Goal: Book appointment/travel/reservation

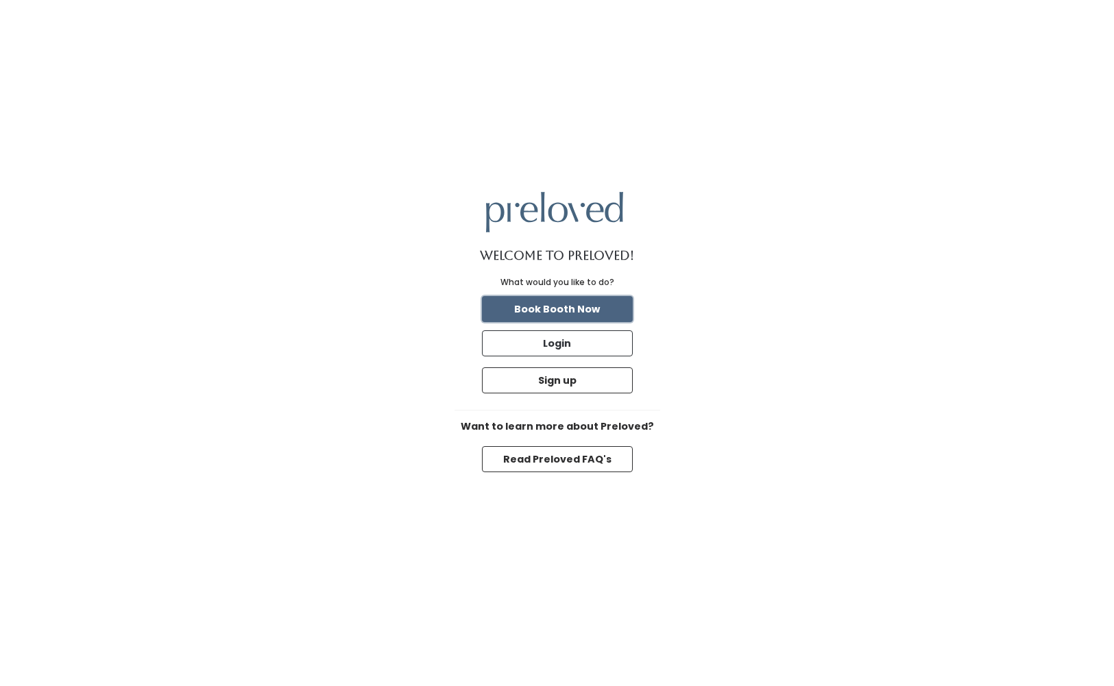
click at [597, 308] on button "Book Booth Now" at bounding box center [557, 309] width 151 height 26
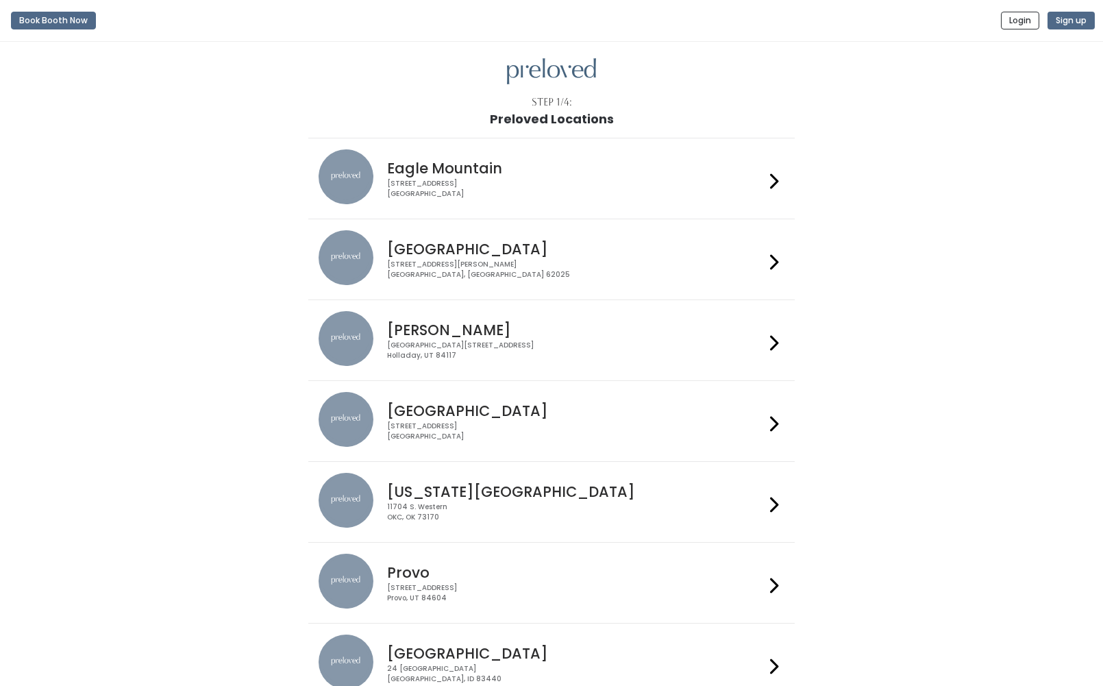
click at [780, 340] on div at bounding box center [775, 340] width 20 height 58
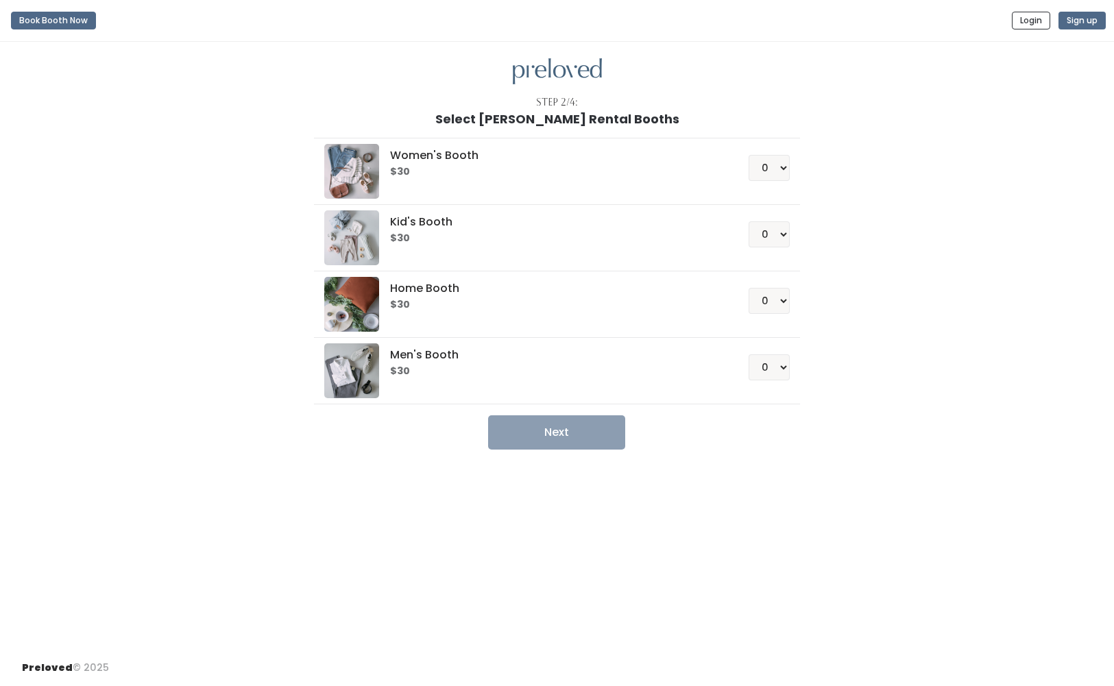
click at [790, 174] on li "Women's Booth $30 0 1 2 3 4" at bounding box center [557, 171] width 486 height 67
click at [783, 164] on select "0 1 2 3 4" at bounding box center [768, 168] width 41 height 26
select select "1"
click at [748, 155] on select "0 1 2 3 4" at bounding box center [768, 168] width 41 height 26
click at [541, 430] on button "Next" at bounding box center [556, 432] width 137 height 34
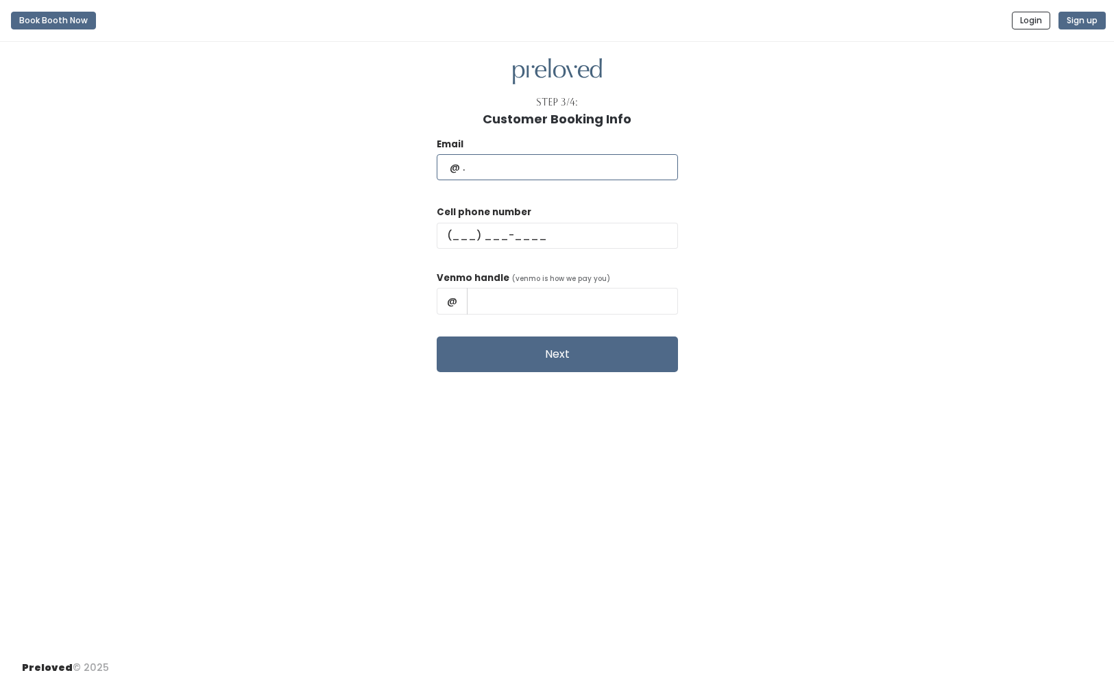
click at [539, 165] on input "text" at bounding box center [556, 167] width 241 height 26
type input "[EMAIL_ADDRESS][DOMAIN_NAME]"
click at [498, 227] on input "text" at bounding box center [556, 236] width 241 height 26
type input "[PHONE_NUMBER]"
click at [540, 295] on input "text" at bounding box center [572, 301] width 211 height 26
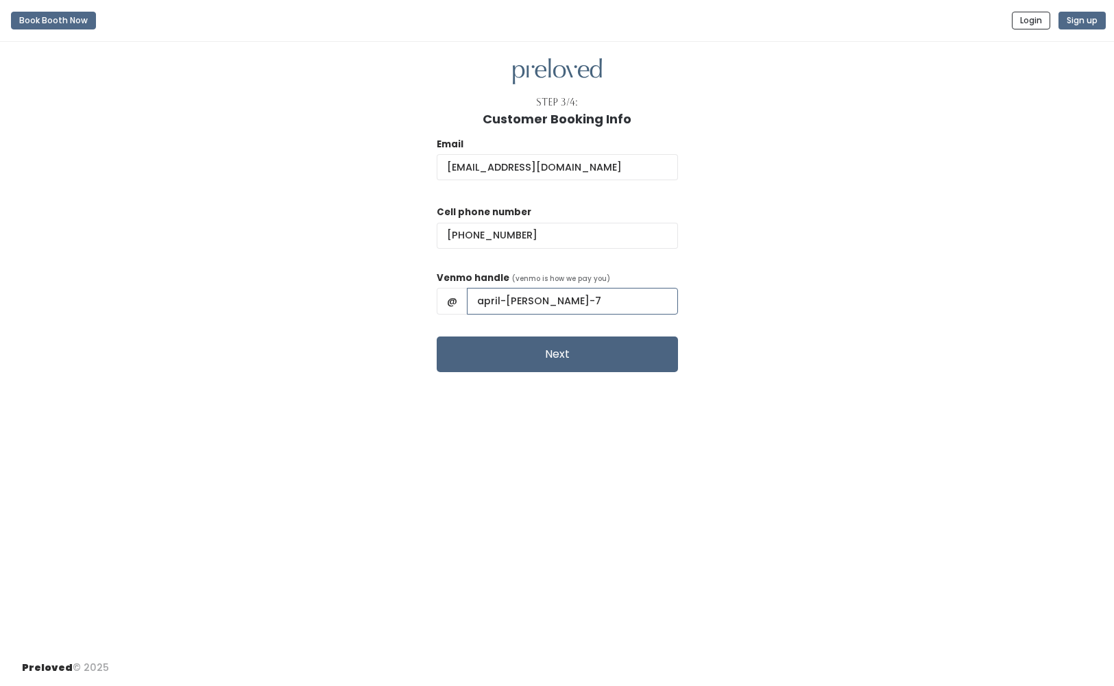
type input "april-patterson-7"
click at [514, 344] on button "Next" at bounding box center [556, 354] width 241 height 36
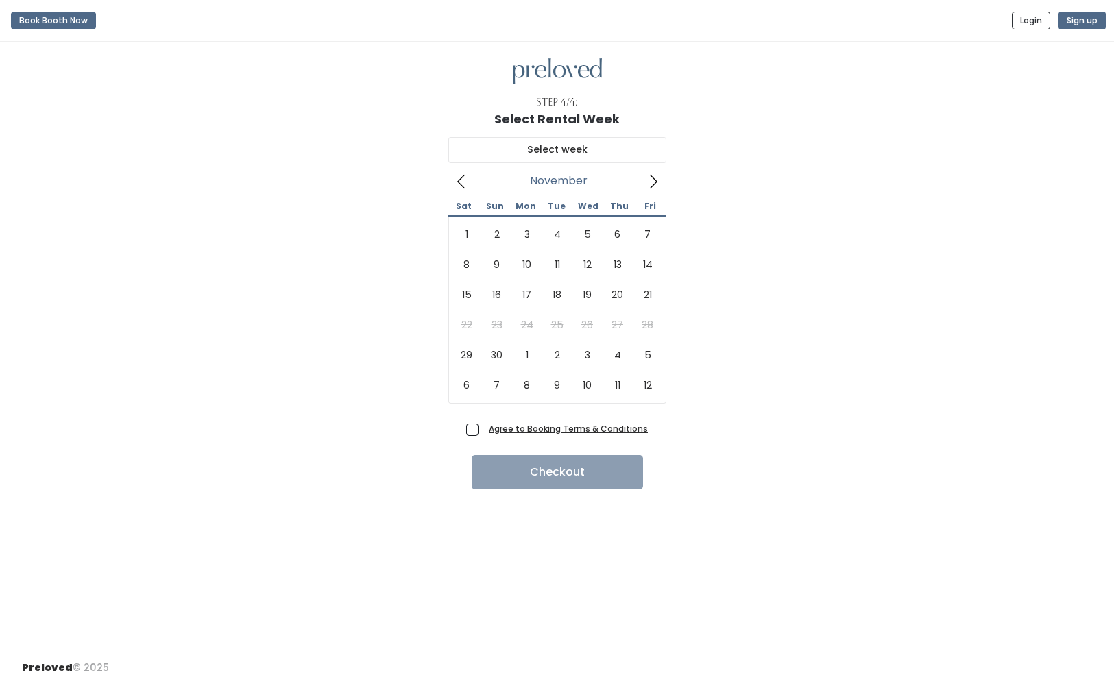
click at [652, 180] on icon at bounding box center [652, 181] width 15 height 15
type input "[DATE] to [DATE]"
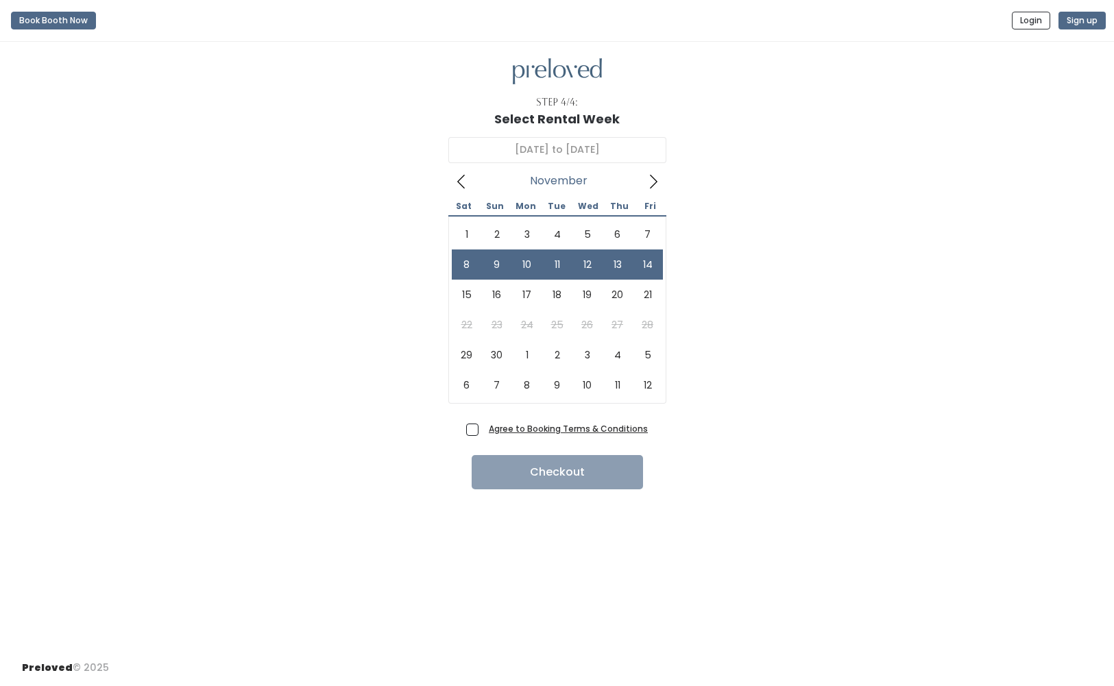
click at [483, 428] on span "Agree to Booking Terms & Conditions" at bounding box center [565, 428] width 164 height 14
click at [483, 428] on input "Agree to Booking Terms & Conditions" at bounding box center [487, 425] width 9 height 9
checkbox input "true"
click at [559, 478] on button "Checkout" at bounding box center [556, 472] width 171 height 34
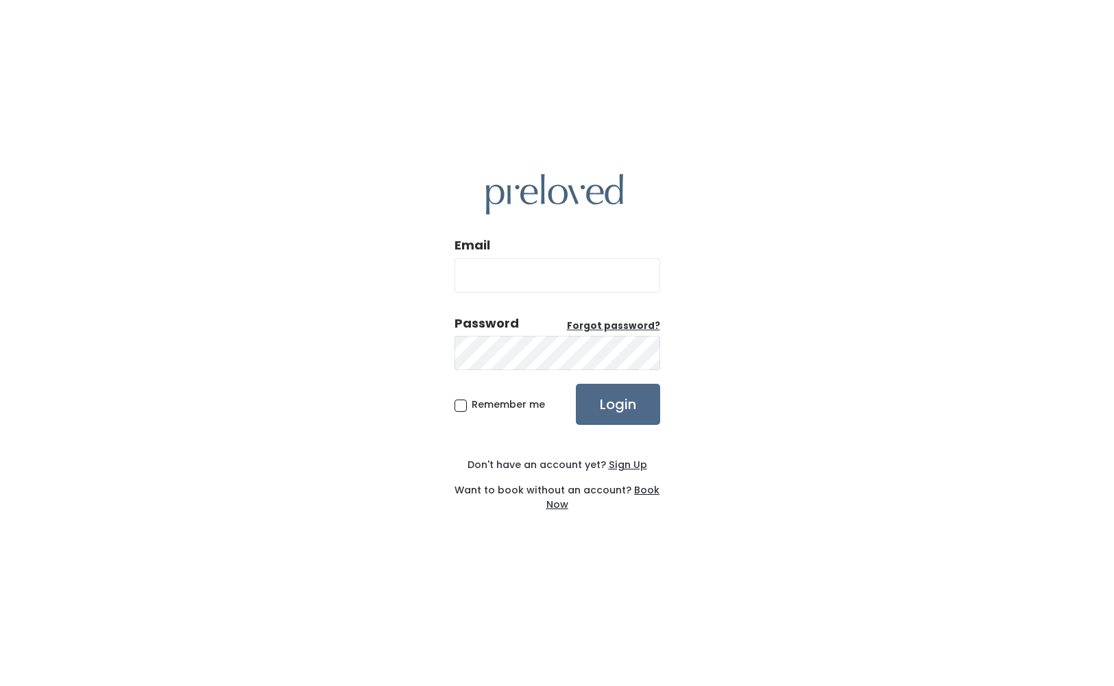
click at [754, 374] on div "Email Password Forgot password? Remember me Login Don't have an account yet? Si…" at bounding box center [557, 343] width 1114 height 686
